Goal: Navigation & Orientation: Understand site structure

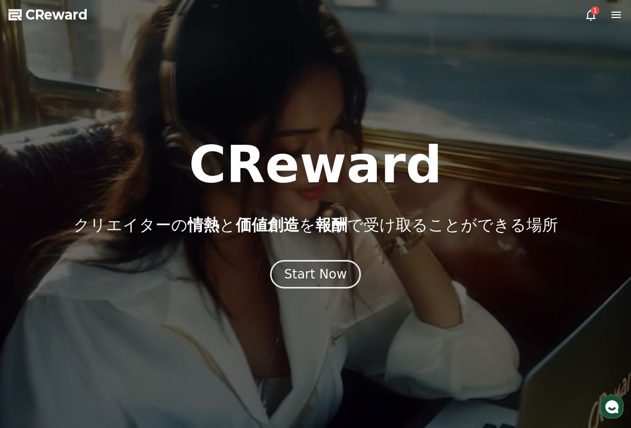
click at [349, 281] on button "Start Now" at bounding box center [315, 274] width 91 height 29
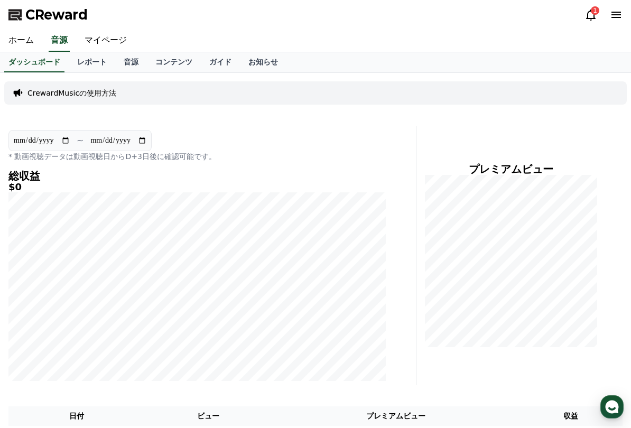
click at [90, 72] on link "レポート" at bounding box center [92, 62] width 47 height 20
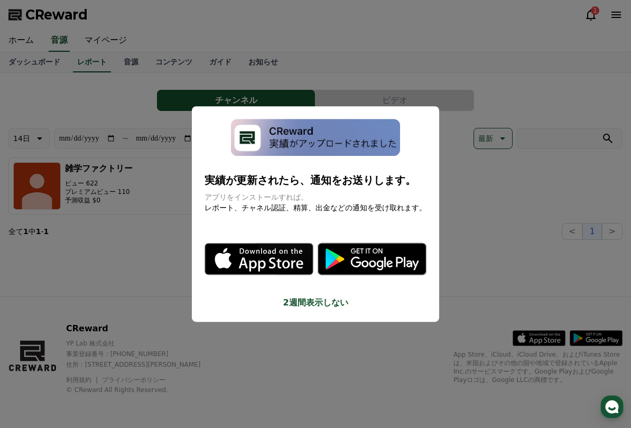
click at [505, 263] on button "close modal" at bounding box center [315, 214] width 631 height 428
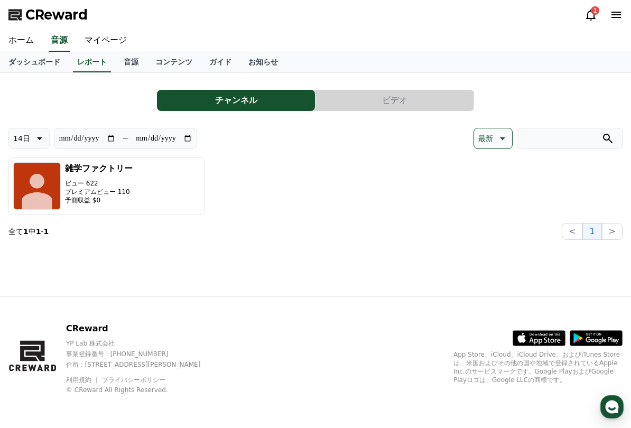
click at [124, 70] on link "音源" at bounding box center [131, 62] width 32 height 20
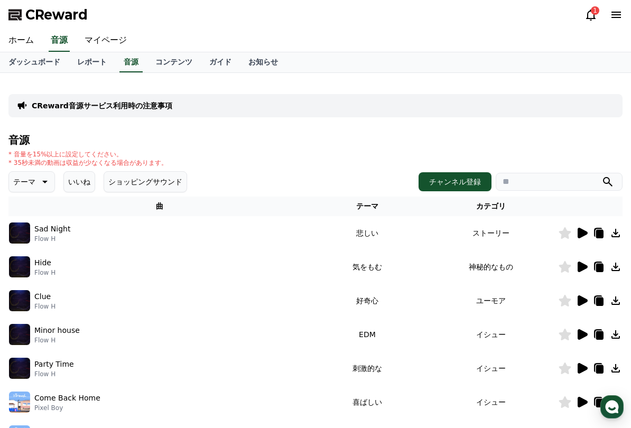
click at [85, 67] on link "レポート" at bounding box center [92, 62] width 47 height 20
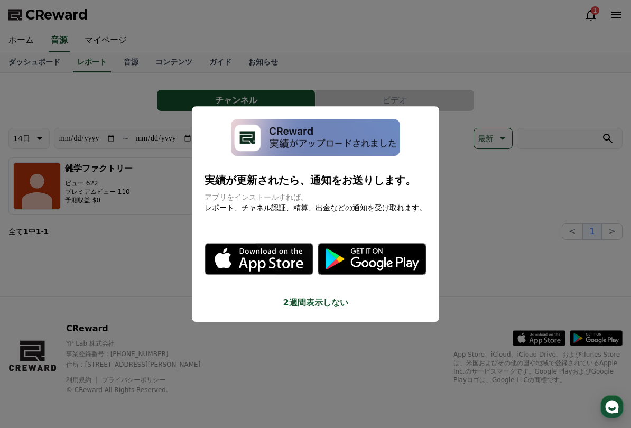
click at [457, 284] on button "close modal" at bounding box center [315, 214] width 631 height 428
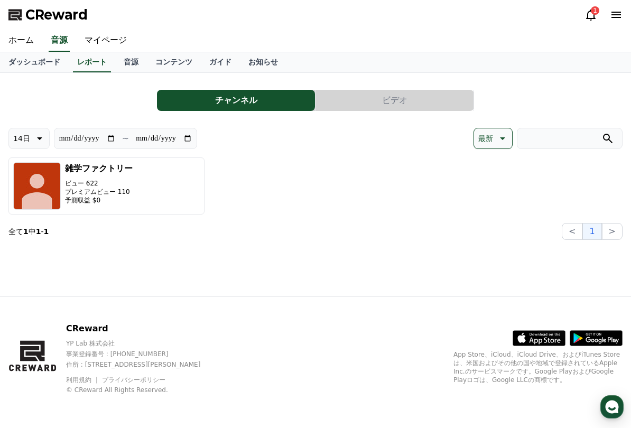
click at [30, 70] on link "ダッシュボード" at bounding box center [34, 62] width 69 height 20
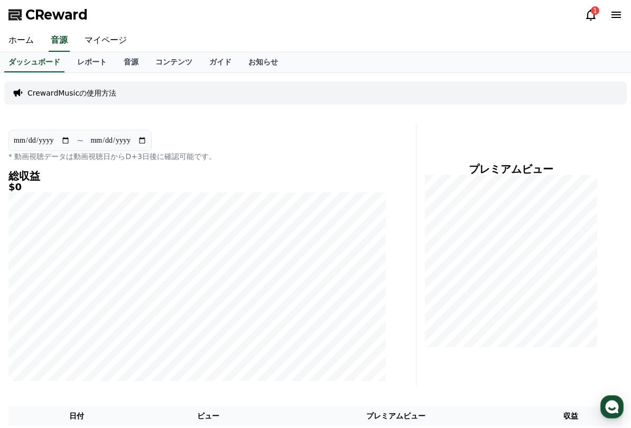
click at [22, 40] on link "ホーム" at bounding box center [21, 41] width 42 height 22
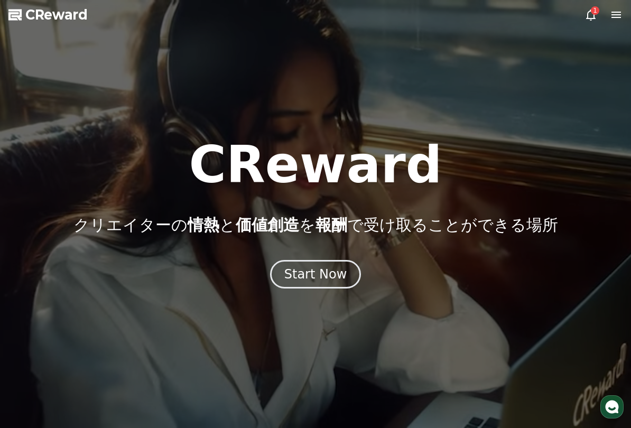
click at [351, 285] on button "Start Now" at bounding box center [315, 274] width 91 height 29
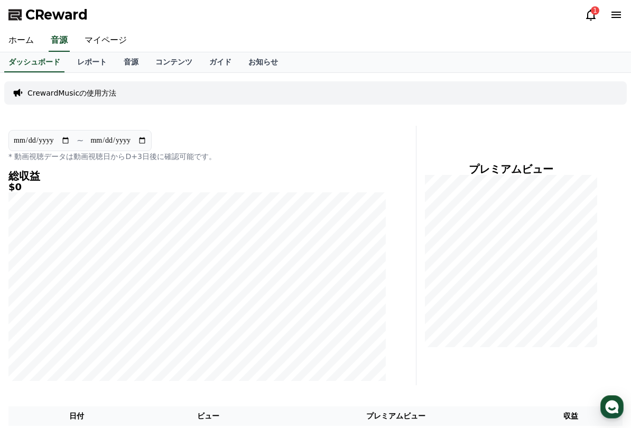
click at [103, 42] on link "マイページ" at bounding box center [105, 41] width 59 height 22
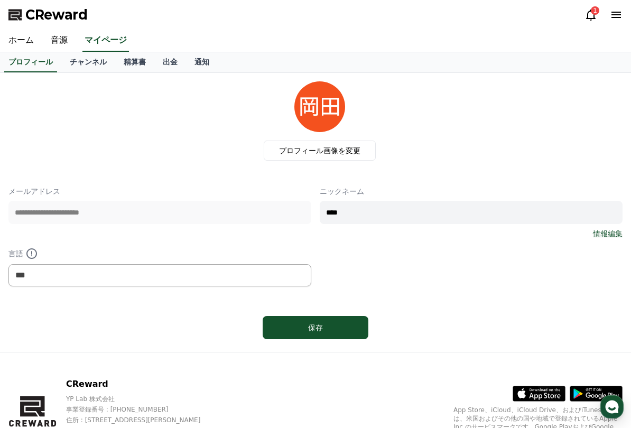
click at [76, 64] on link "チャンネル" at bounding box center [88, 62] width 54 height 20
